Goal: Task Accomplishment & Management: Manage account settings

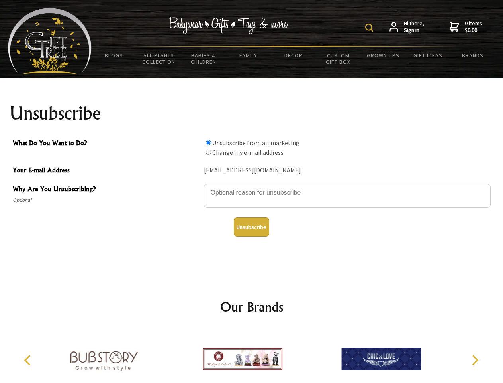
click at [371, 27] on img at bounding box center [369, 28] width 8 height 8
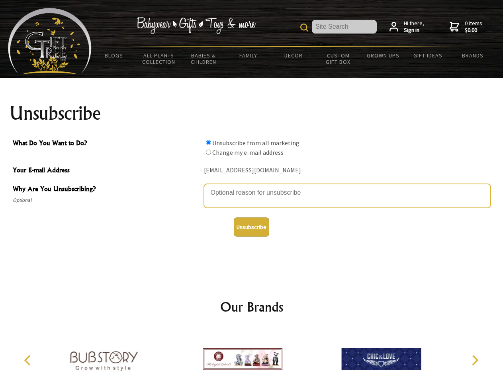
click at [252, 186] on textarea "Why Are You Unsubscribing?" at bounding box center [347, 196] width 287 height 24
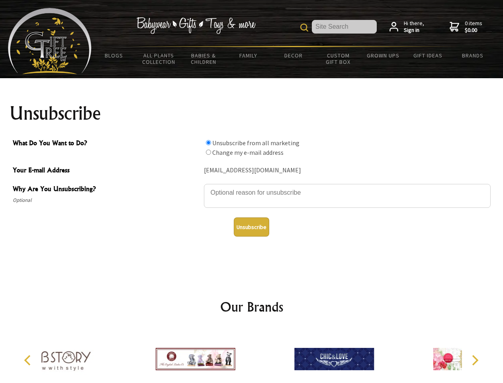
click at [208, 142] on input "What Do You Want to Do?" at bounding box center [208, 142] width 5 height 5
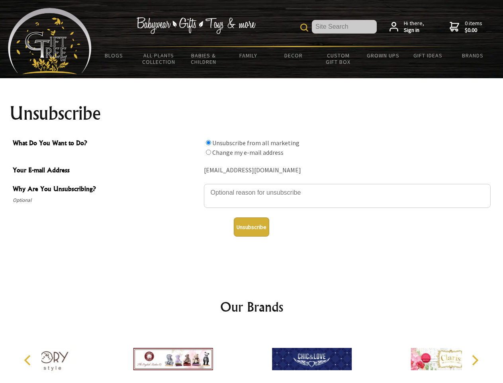
click at [208, 152] on input "What Do You Want to Do?" at bounding box center [208, 151] width 5 height 5
radio input "true"
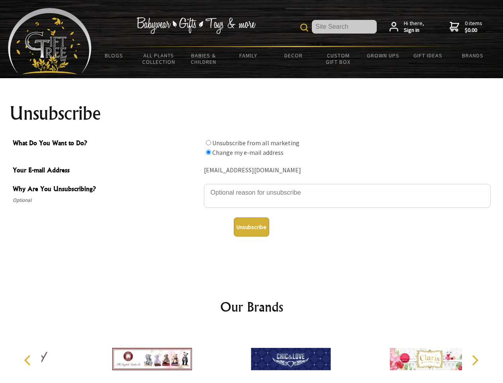
click at [251, 227] on button "Unsubscribe" at bounding box center [251, 226] width 35 height 19
click at [29, 360] on icon "Previous" at bounding box center [28, 360] width 10 height 10
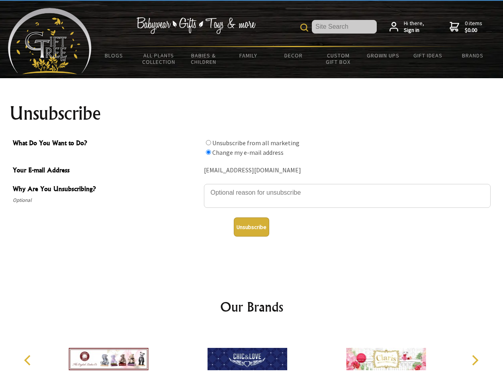
click at [475, 360] on icon "Next" at bounding box center [474, 360] width 10 height 10
